Goal: Check status: Check status

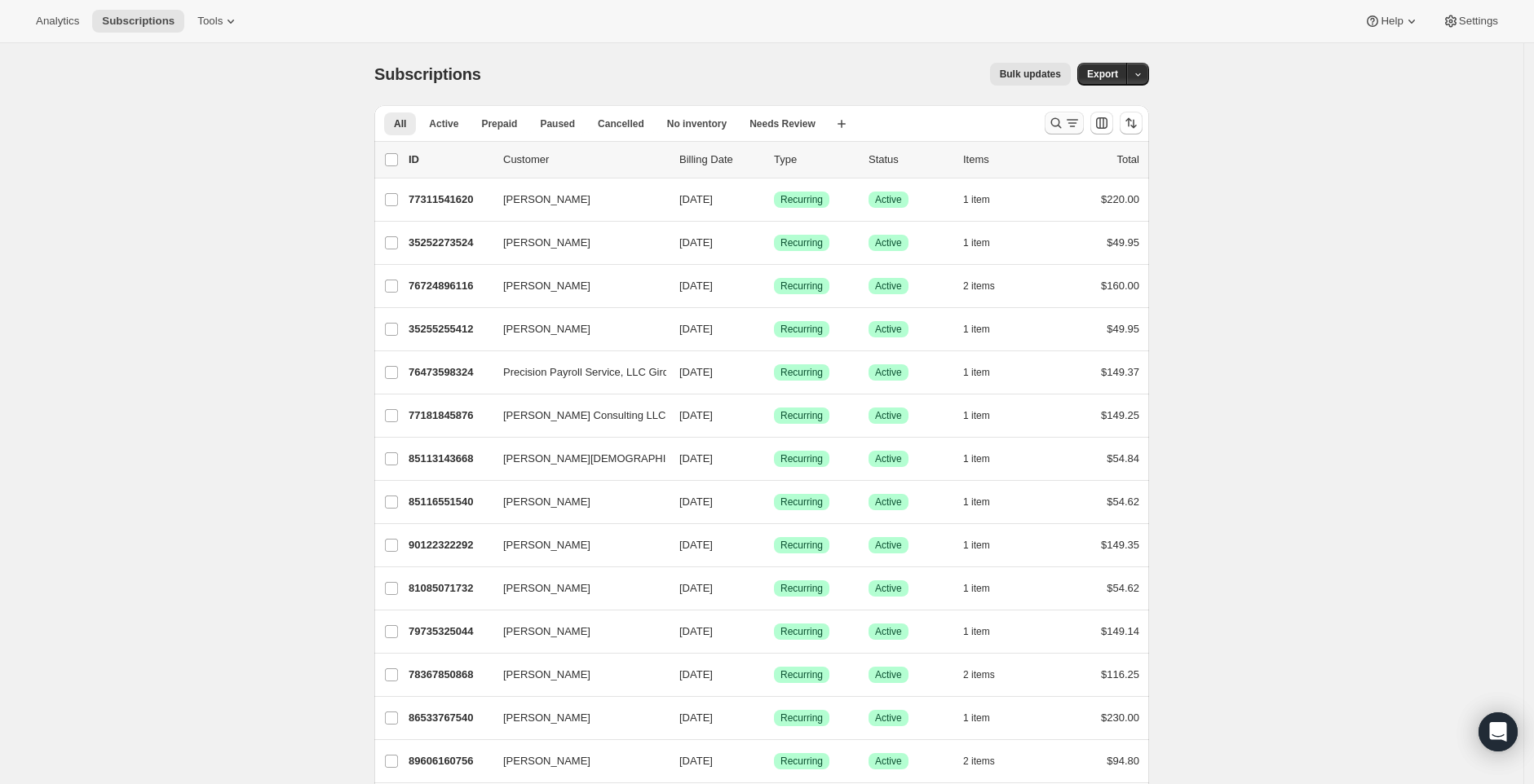
click at [1058, 119] on icon "Search and filter results" at bounding box center [1056, 123] width 16 height 16
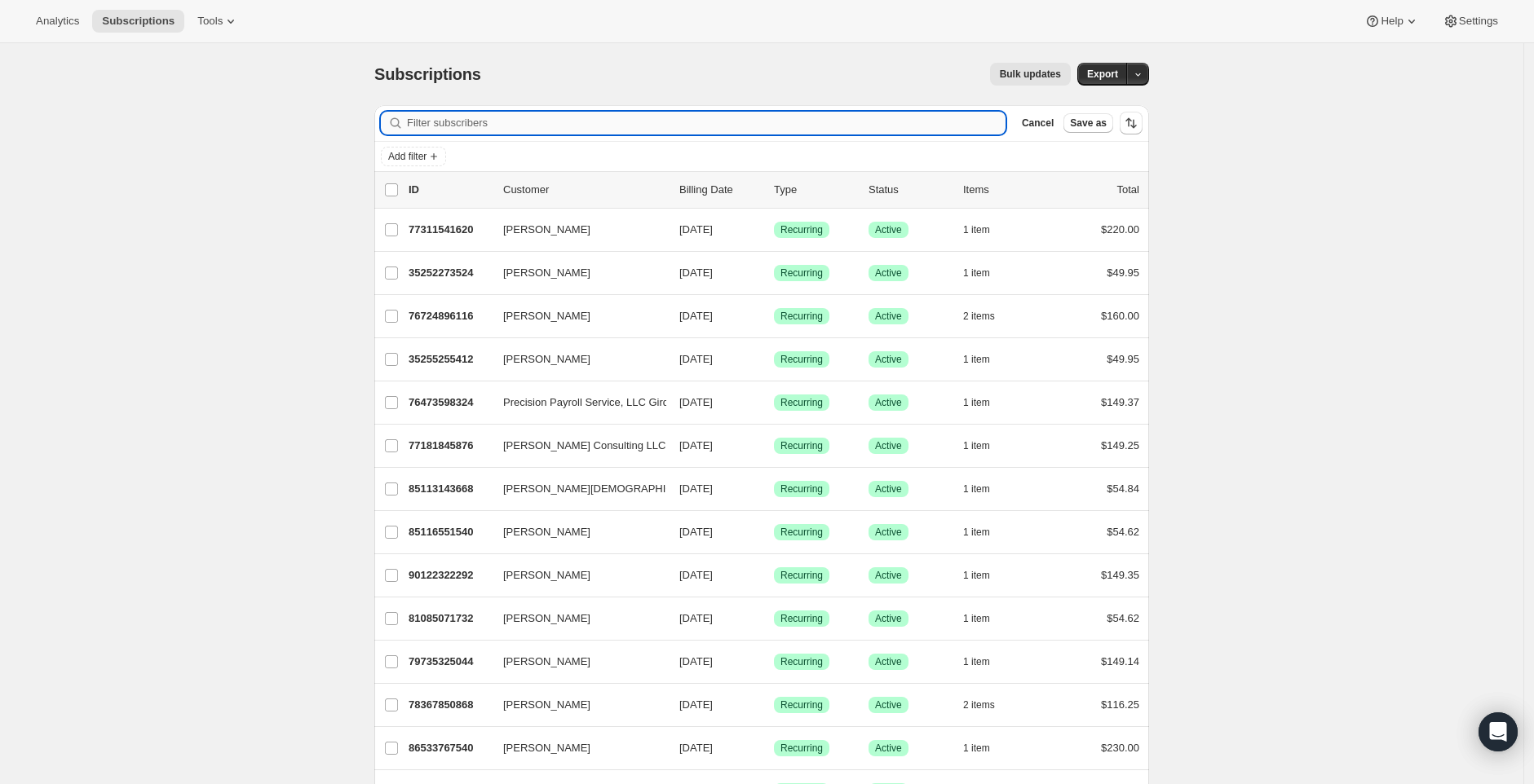
click at [830, 126] on input "Filter subscribers" at bounding box center [706, 123] width 599 height 23
paste input "[PERSON_NAME]"
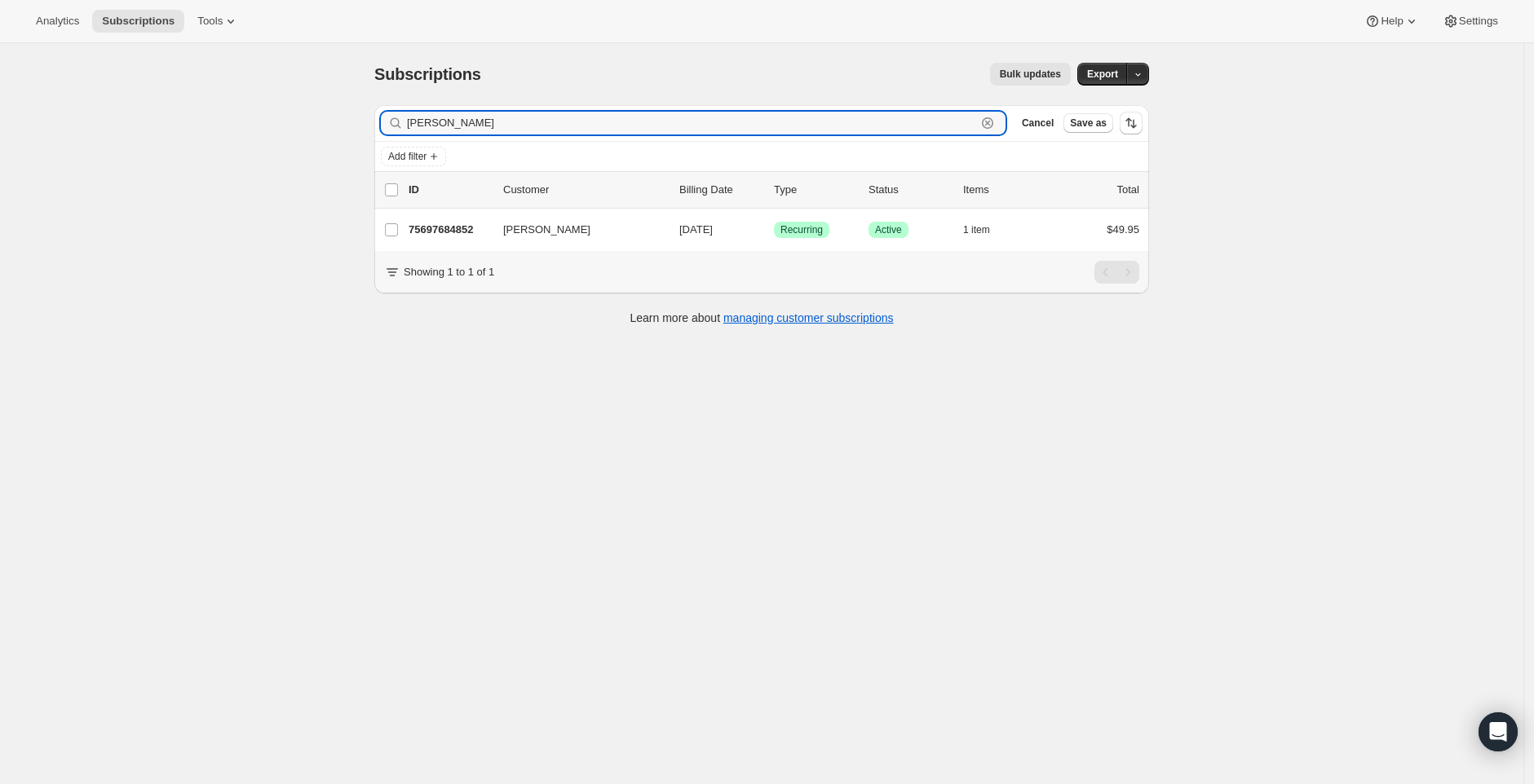
type input "[PERSON_NAME]"
click at [587, 449] on div "Subscriptions. This page is ready Subscriptions Bulk updates More actions Bulk …" at bounding box center [761, 435] width 1523 height 784
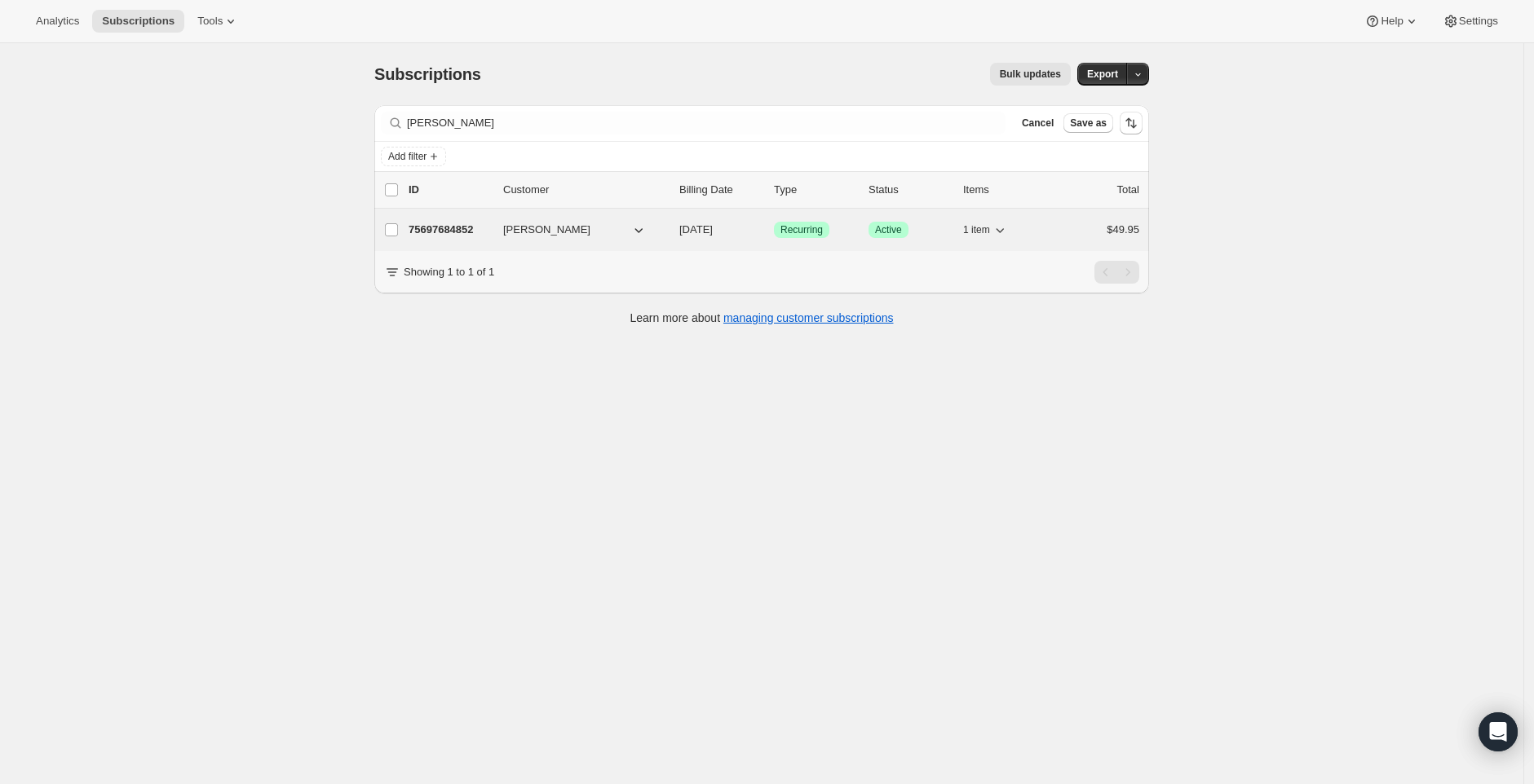
click at [575, 228] on span "[PERSON_NAME]" at bounding box center [547, 230] width 87 height 16
click at [478, 232] on p "75697684852" at bounding box center [450, 230] width 82 height 16
